Goal: Find specific page/section: Find specific page/section

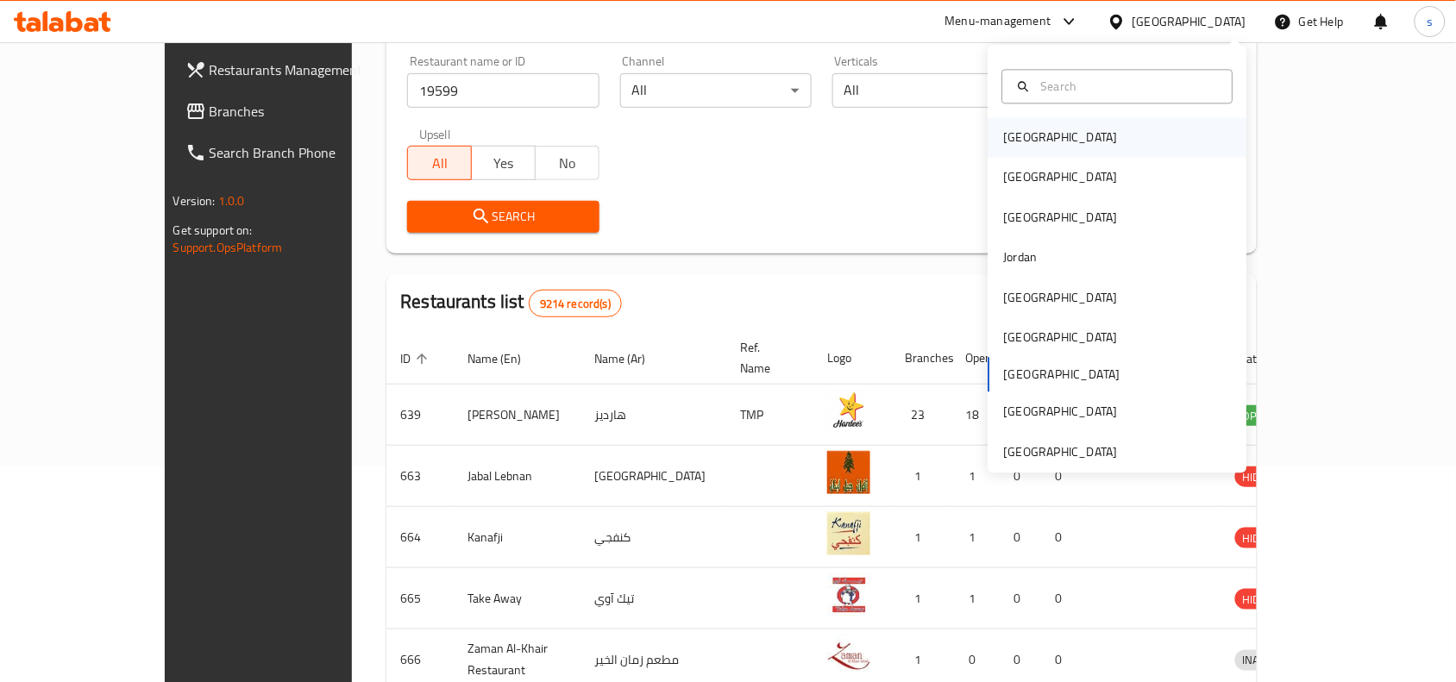
click at [1095, 141] on div "[GEOGRAPHIC_DATA]" at bounding box center [1117, 138] width 259 height 40
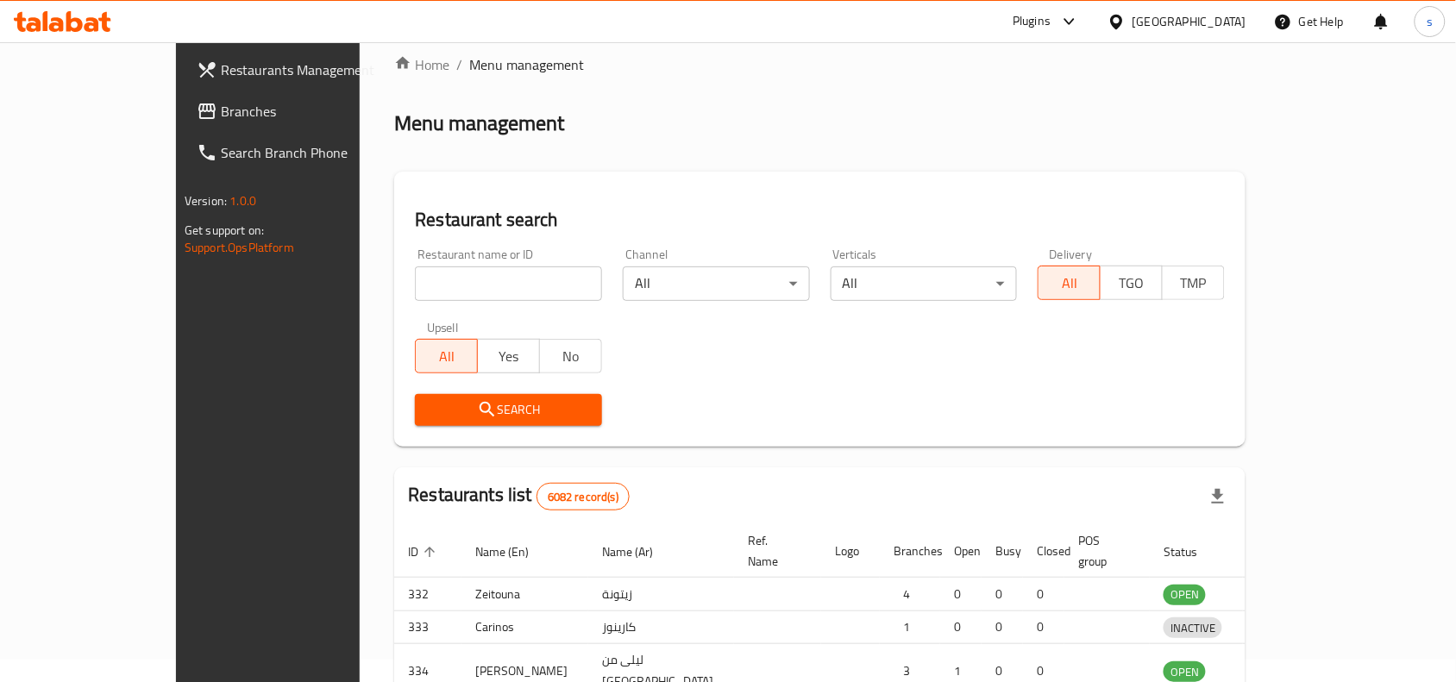
scroll to position [216, 0]
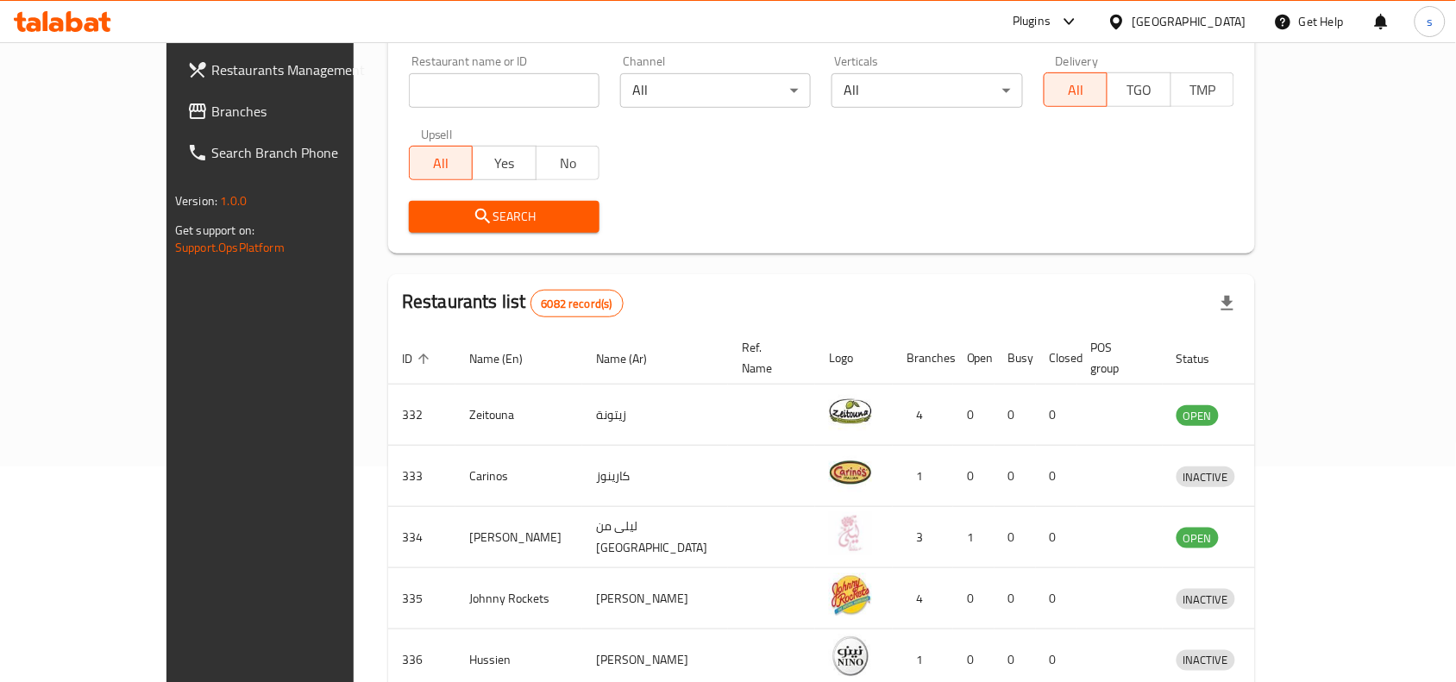
click at [1122, 23] on icon at bounding box center [1116, 21] width 12 height 15
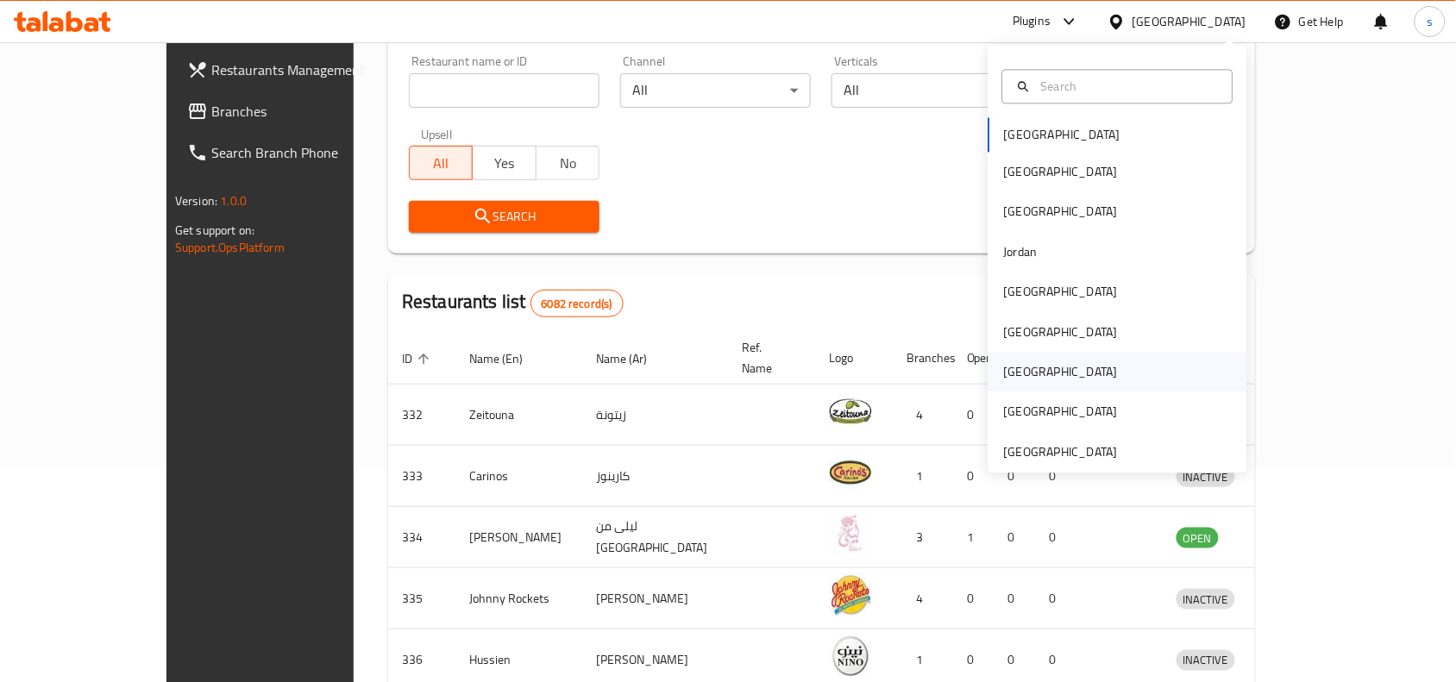
click at [1015, 368] on div "[GEOGRAPHIC_DATA]" at bounding box center [1061, 372] width 114 height 19
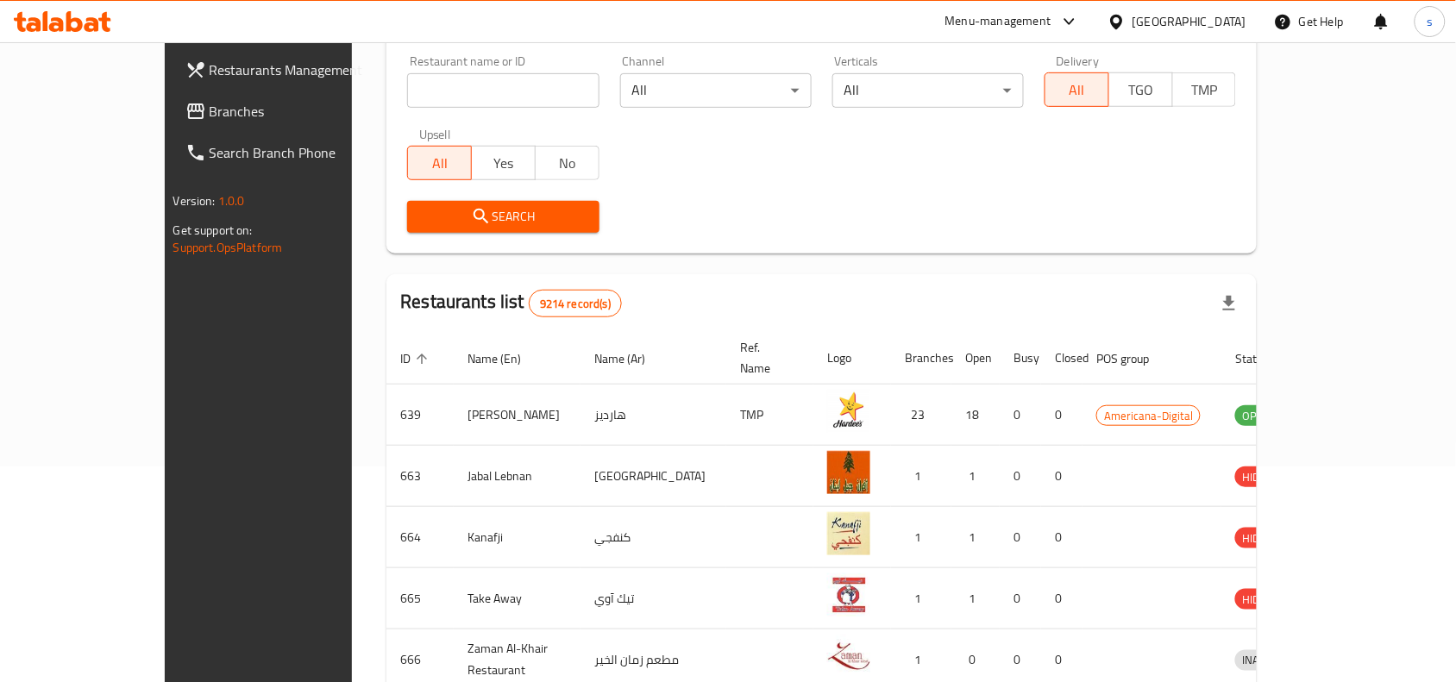
click at [172, 96] on link "Branches" at bounding box center [290, 111] width 236 height 41
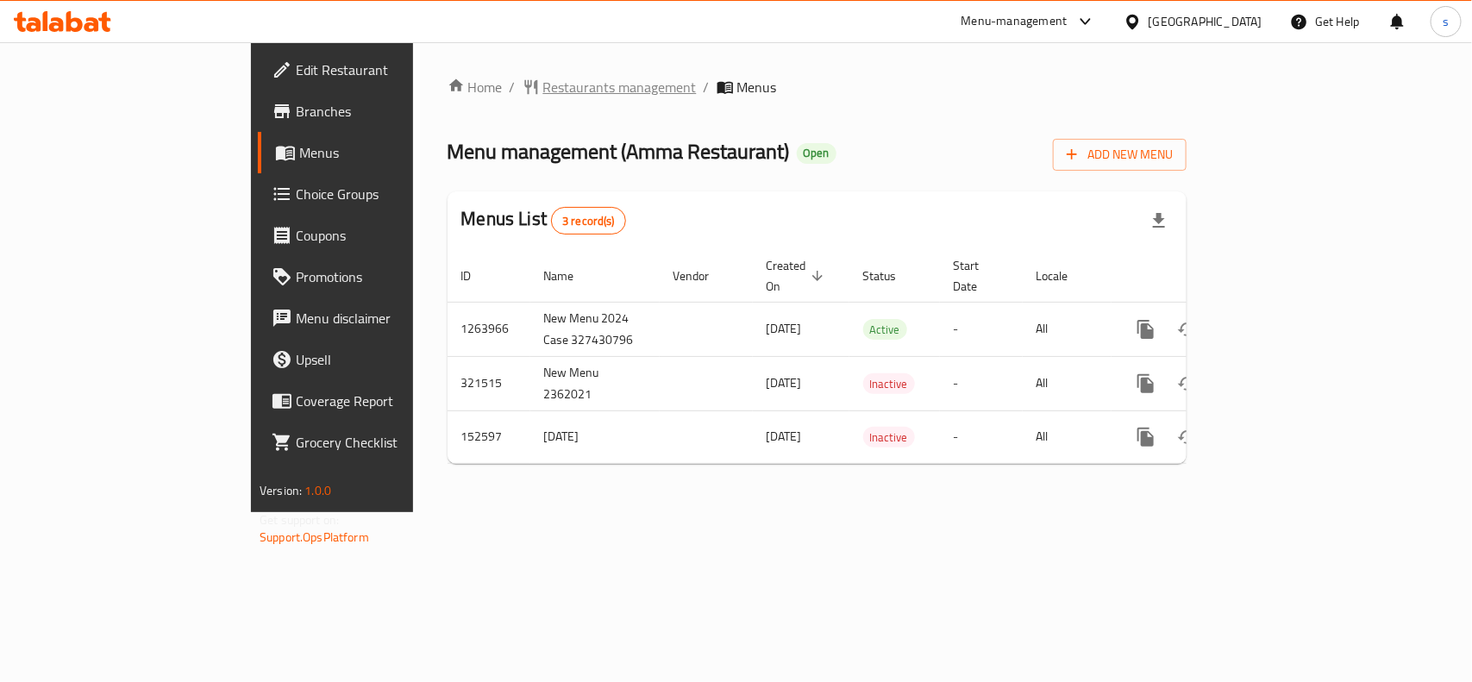
click at [543, 83] on span "Restaurants management" at bounding box center [619, 87] width 153 height 21
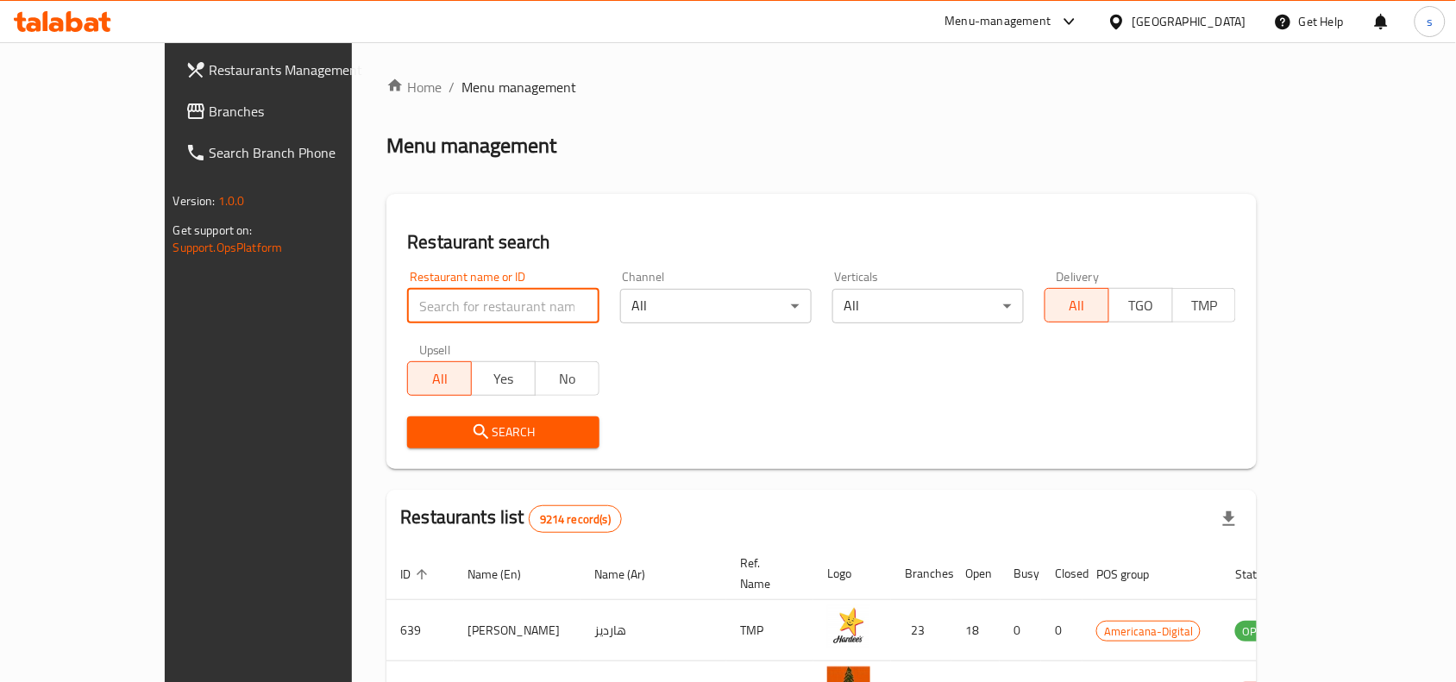
click at [407, 299] on input "search" at bounding box center [502, 306] width 191 height 34
paste input "614370"
type input "614370"
click button "Search" at bounding box center [502, 433] width 191 height 32
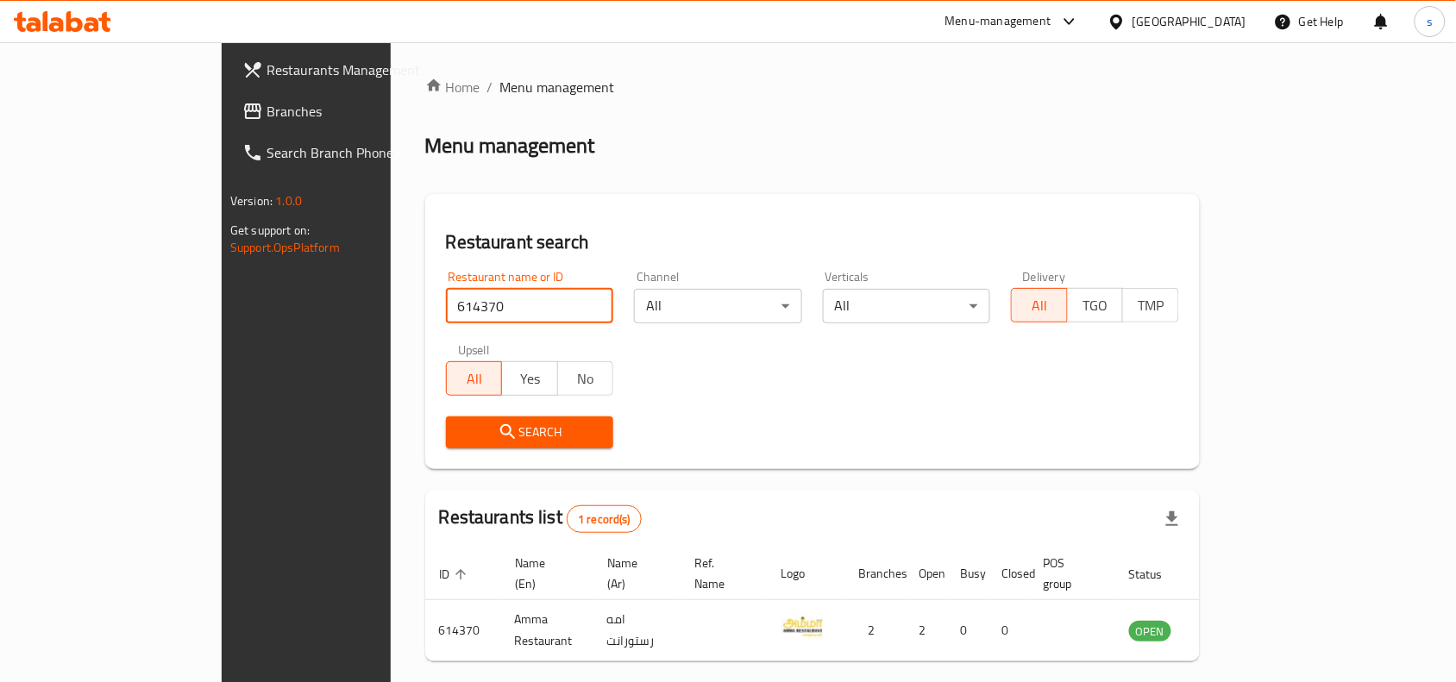
click at [229, 122] on link "Branches" at bounding box center [347, 111] width 236 height 41
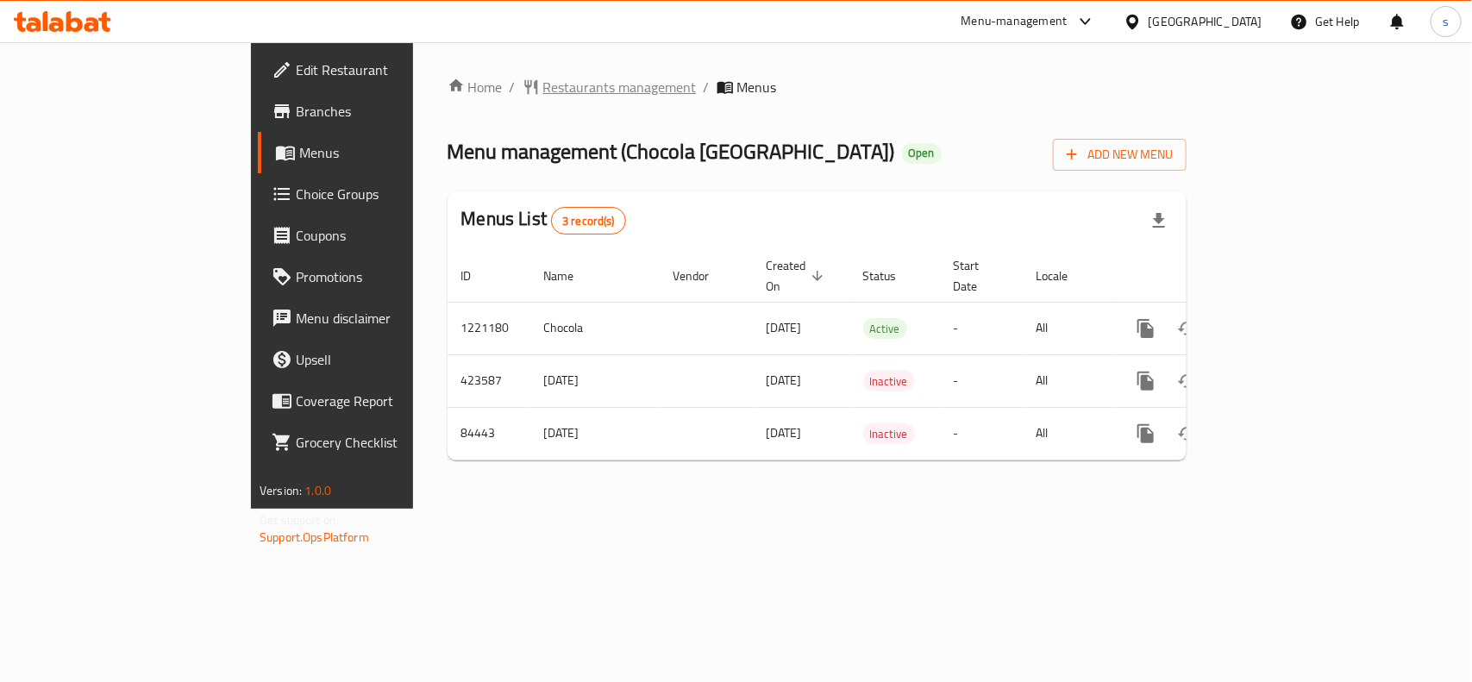
click at [543, 96] on span "Restaurants management" at bounding box center [619, 87] width 153 height 21
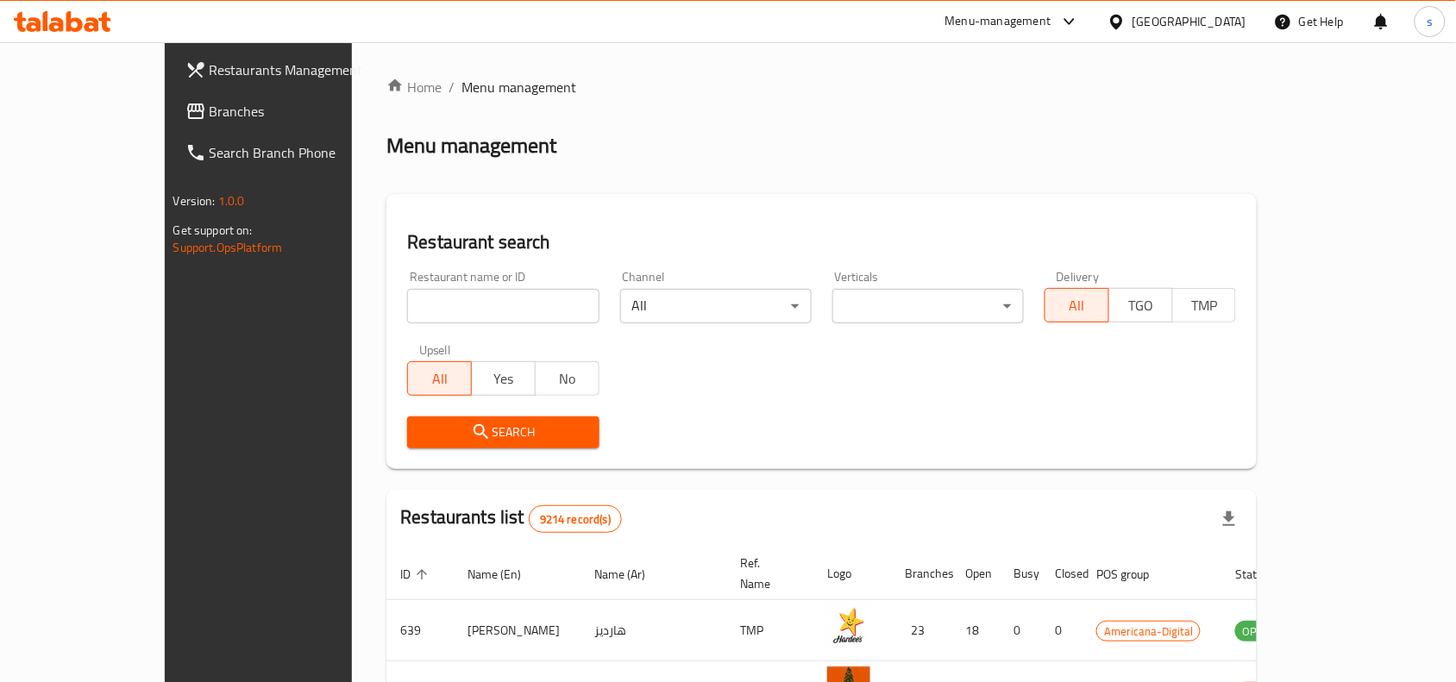
click at [407, 307] on input "search" at bounding box center [502, 306] width 191 height 34
paste input "600759"
type input "600759"
